Goal: Task Accomplishment & Management: Manage account settings

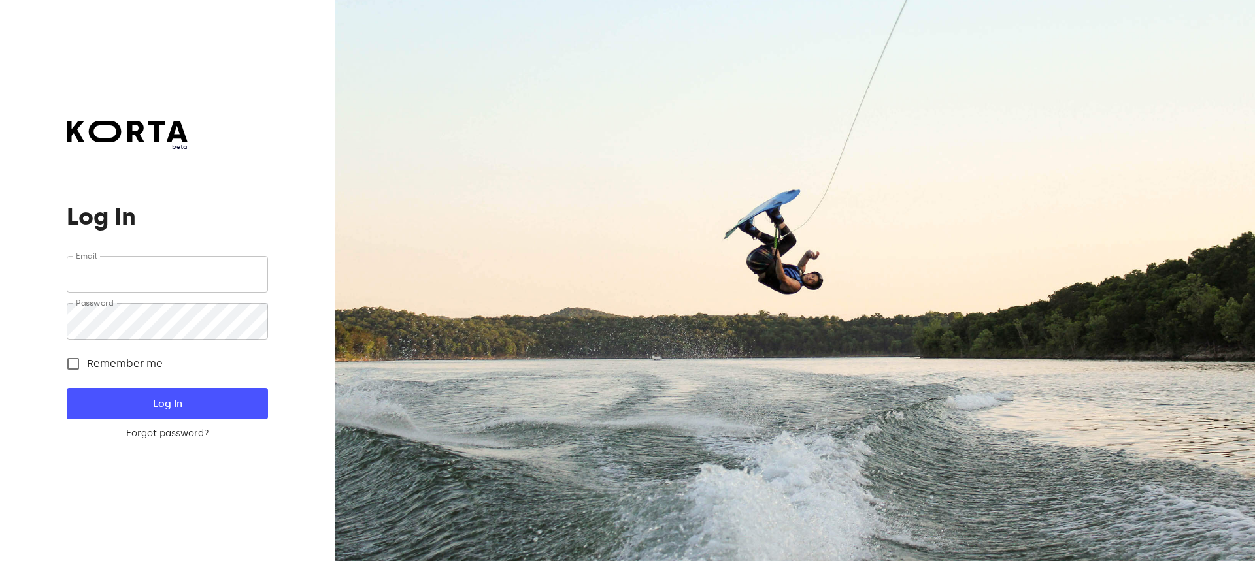
type input "[EMAIL_ADDRESS][DOMAIN_NAME]"
click at [237, 401] on span "Log In" at bounding box center [167, 403] width 159 height 17
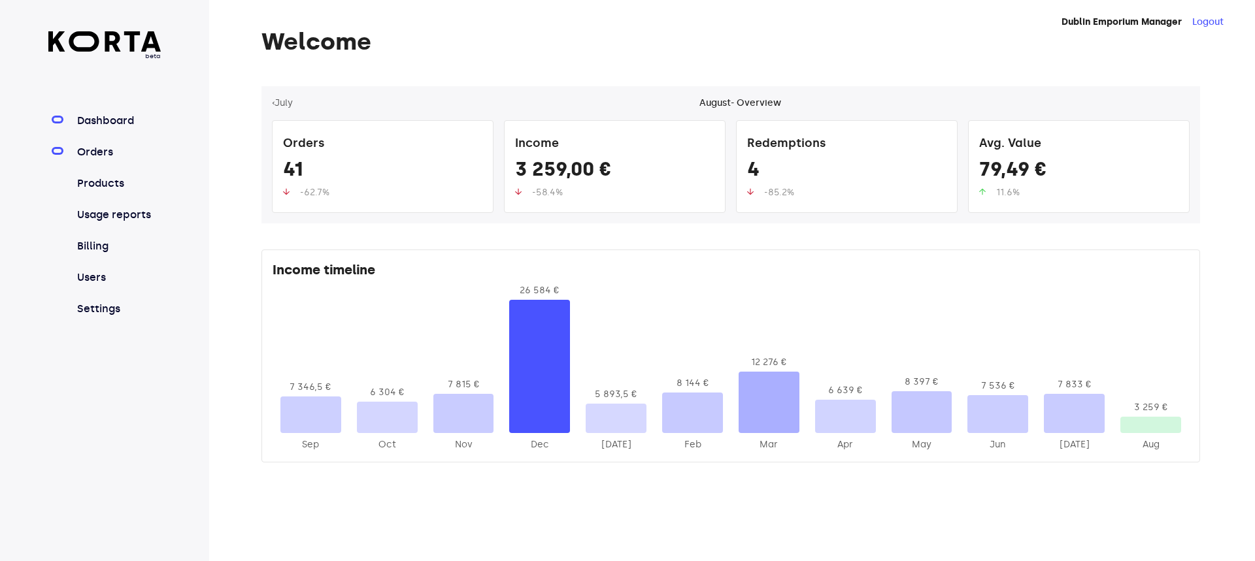
click at [105, 148] on link "Orders" at bounding box center [118, 152] width 87 height 16
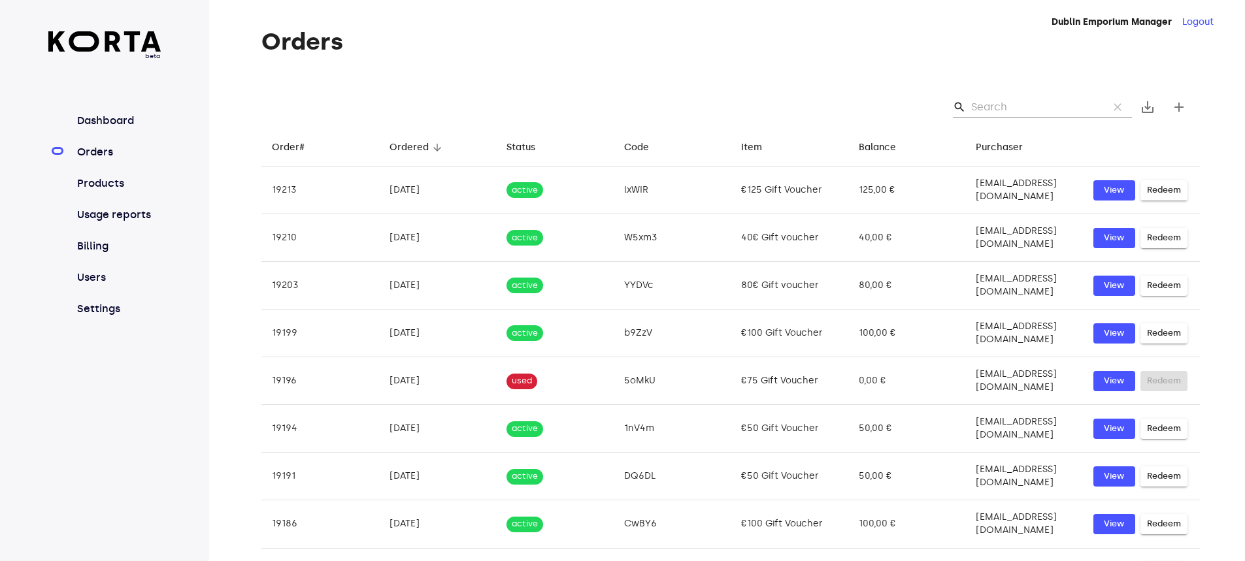
click at [1002, 114] on input "Search" at bounding box center [1034, 107] width 127 height 21
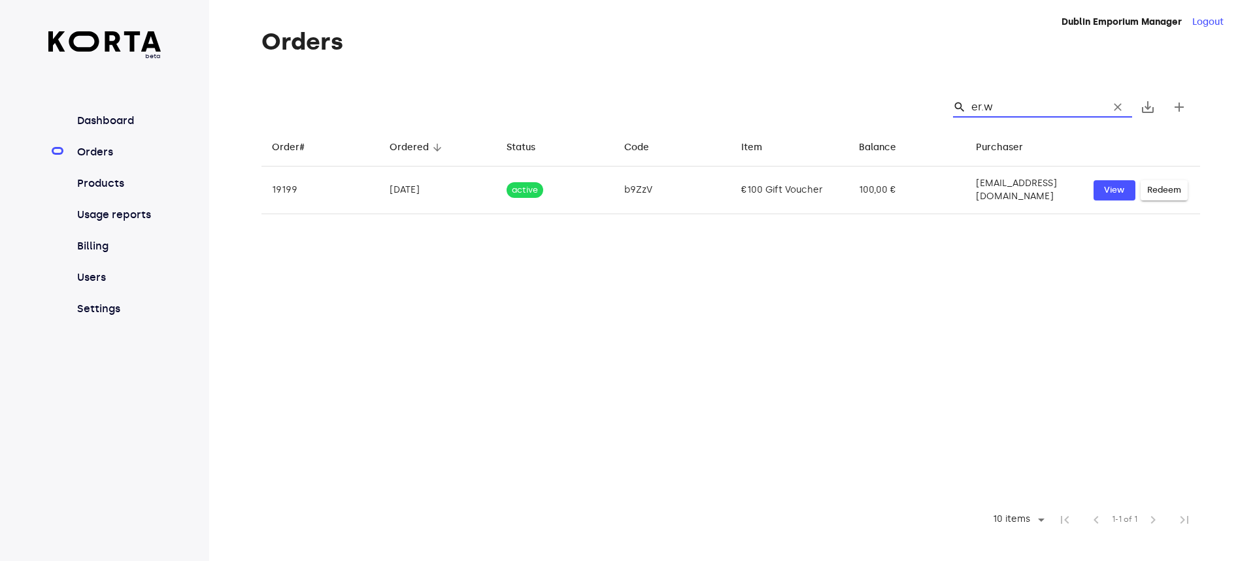
type input "er.wh"
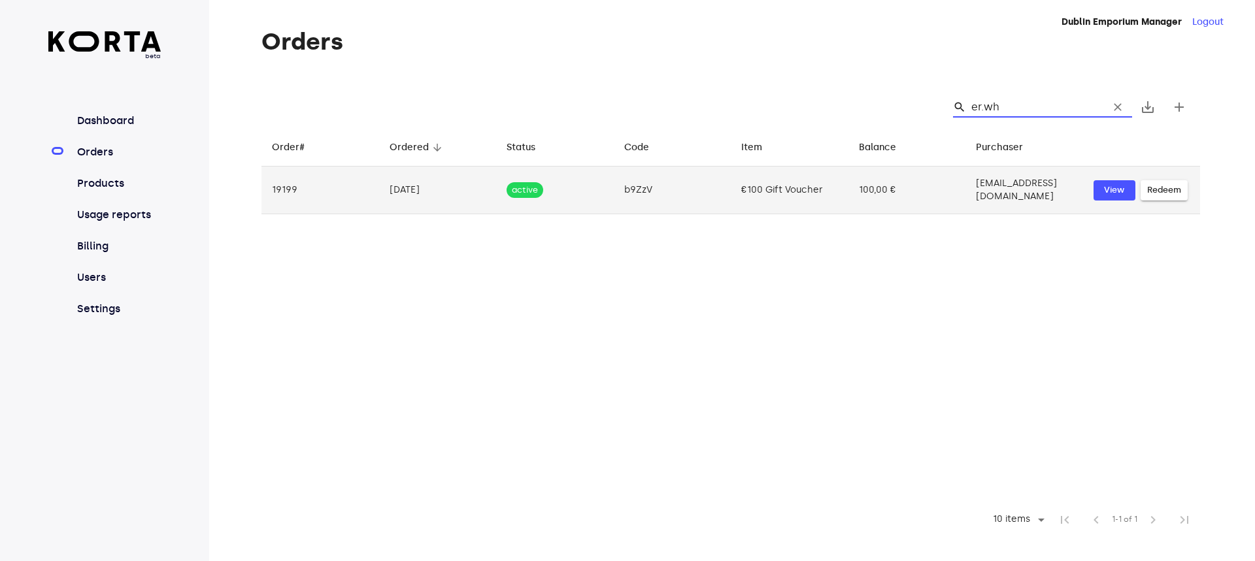
click at [967, 183] on td "[EMAIL_ADDRESS][DOMAIN_NAME]" at bounding box center [1024, 191] width 118 height 48
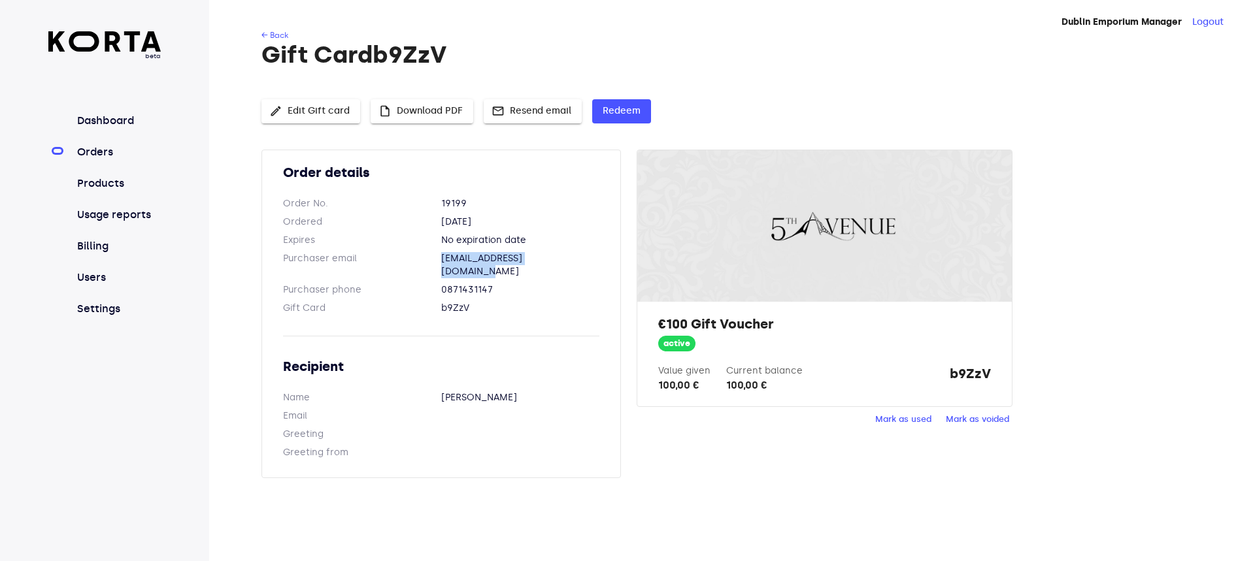
drag, startPoint x: 575, startPoint y: 258, endPoint x: 433, endPoint y: 258, distance: 141.2
click at [433, 258] on dl "Purchaser email [EMAIL_ADDRESS][DOMAIN_NAME]" at bounding box center [441, 265] width 316 height 26
copy dl "[EMAIL_ADDRESS][DOMAIN_NAME]"
click at [418, 113] on span "insert_drive_file Download PDF" at bounding box center [422, 111] width 82 height 16
click at [721, 468] on div "Order details Order No. 19199 Ordered [DATE] Expires No expiration date Purchas…" at bounding box center [730, 322] width 939 height 344
